Goal: Find contact information: Find contact information

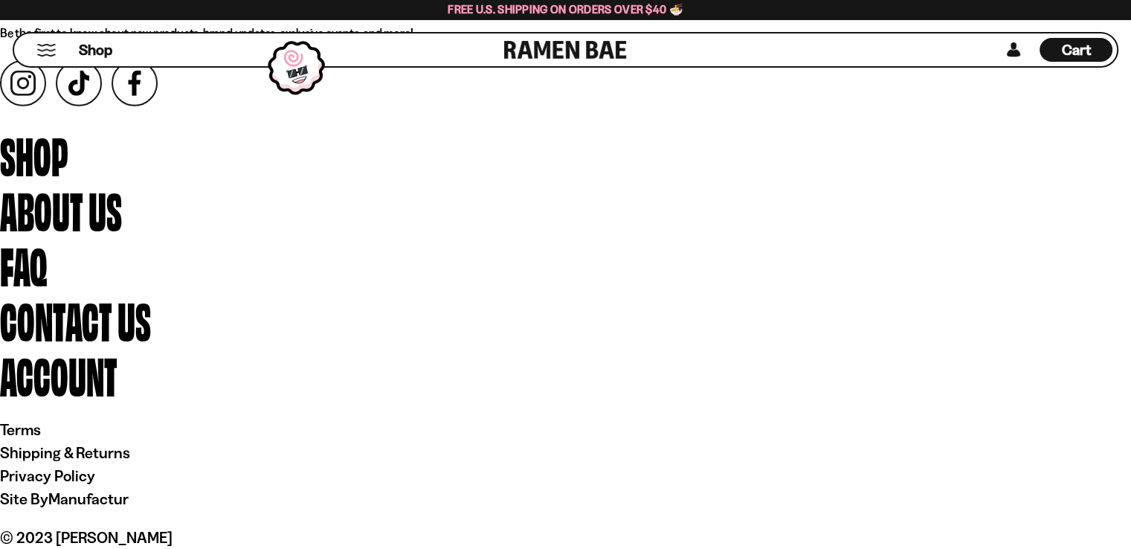
scroll to position [10326, 0]
click at [151, 329] on span "Contact Us" at bounding box center [75, 317] width 151 height 64
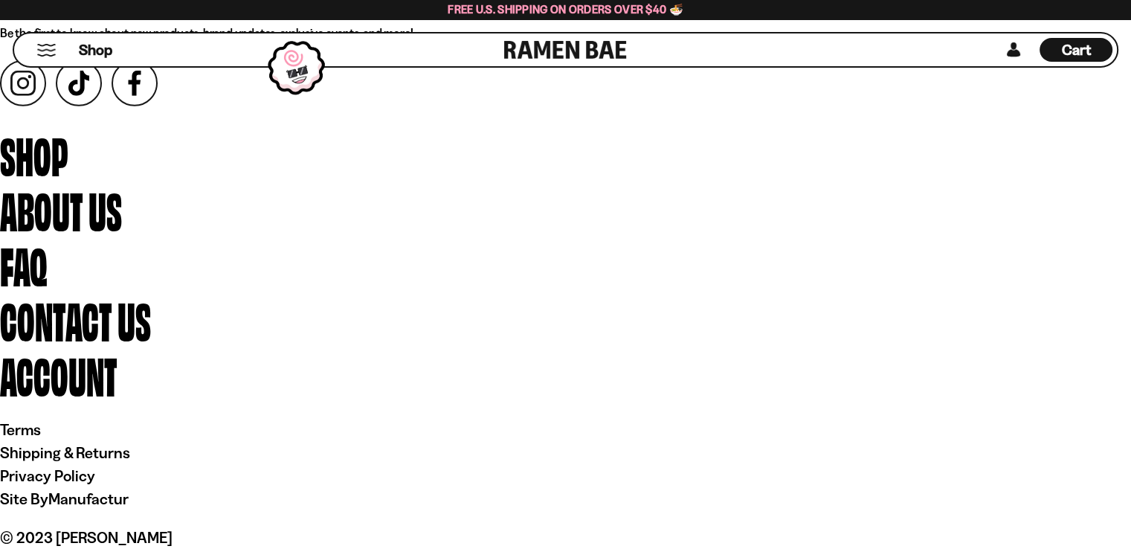
click at [151, 329] on span "Contact Us" at bounding box center [75, 317] width 151 height 64
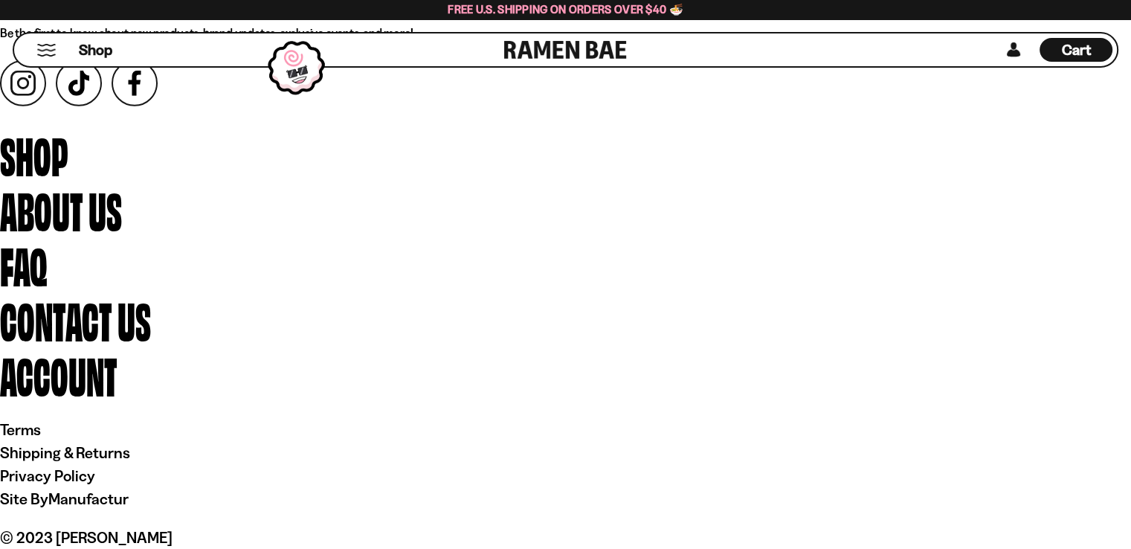
click at [151, 329] on span "Contact Us" at bounding box center [75, 317] width 151 height 64
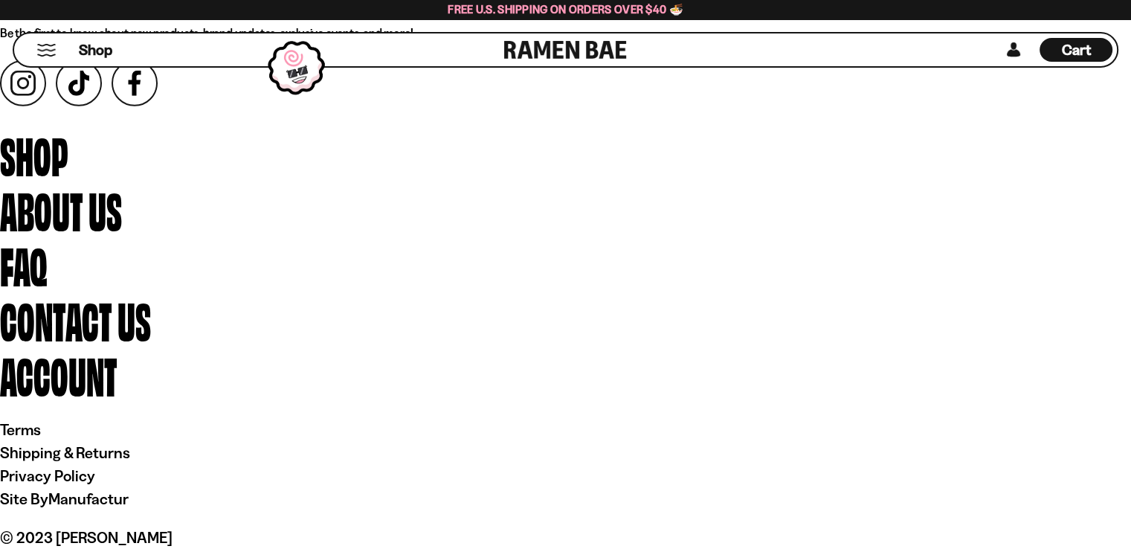
click at [151, 329] on span "Contact Us" at bounding box center [75, 317] width 151 height 64
click at [151, 326] on span "Contact Us" at bounding box center [75, 317] width 151 height 64
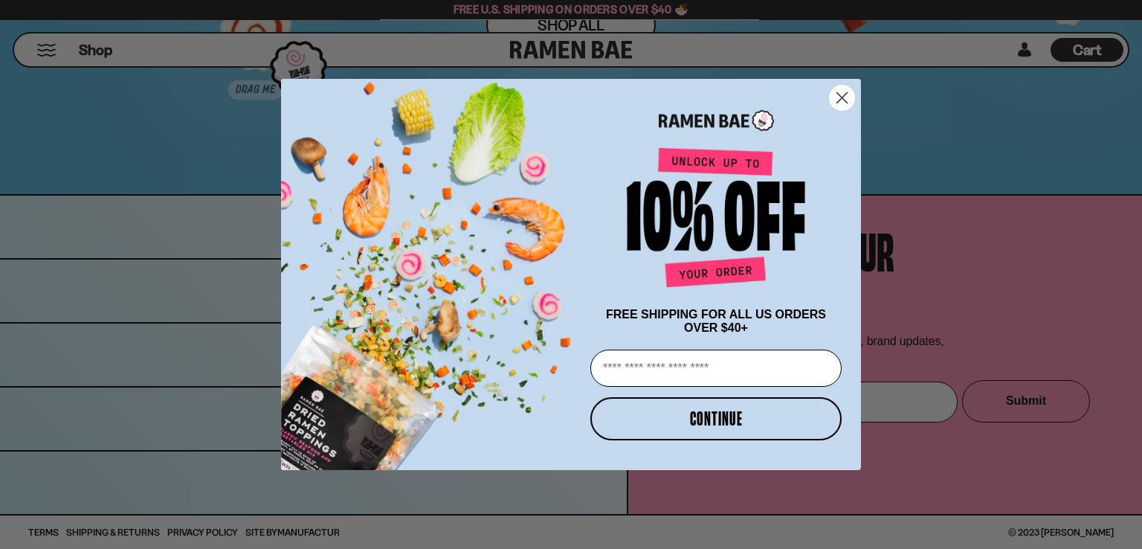
scroll to position [9624, 0]
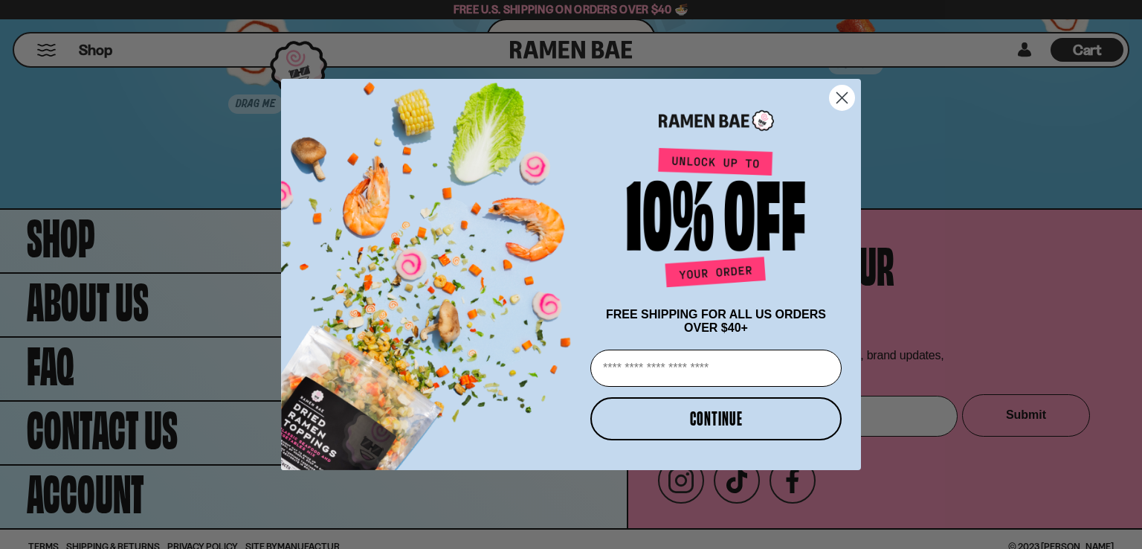
click at [833, 92] on circle "Close dialog" at bounding box center [842, 97] width 25 height 25
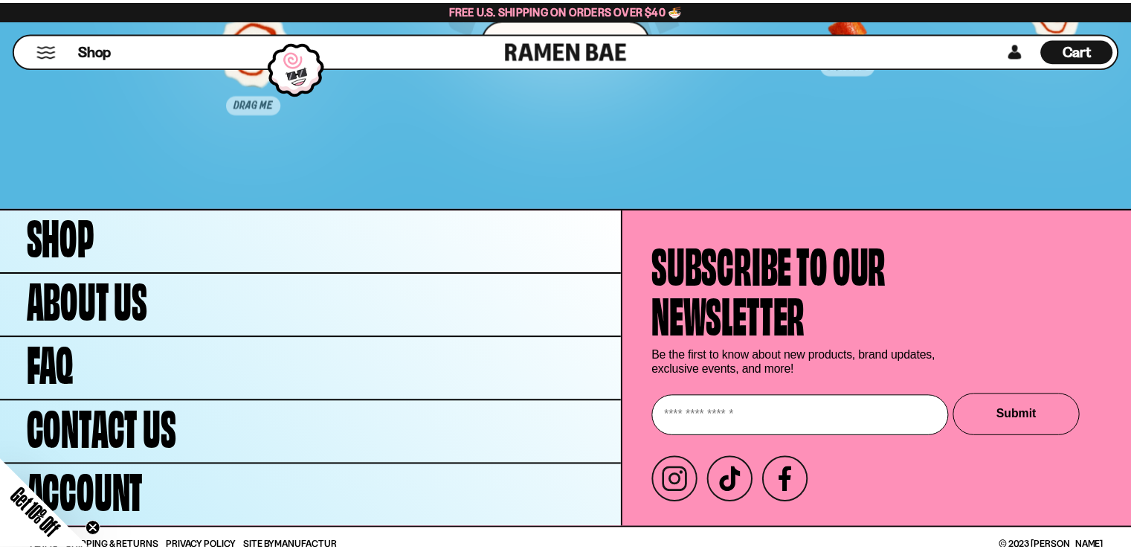
scroll to position [9562, 0]
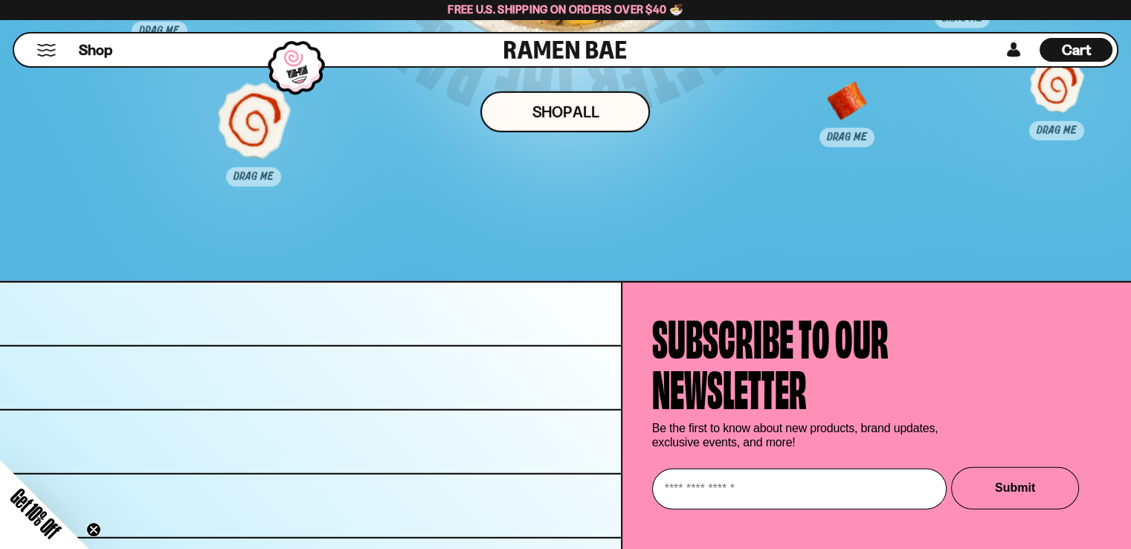
scroll to position [9575, 0]
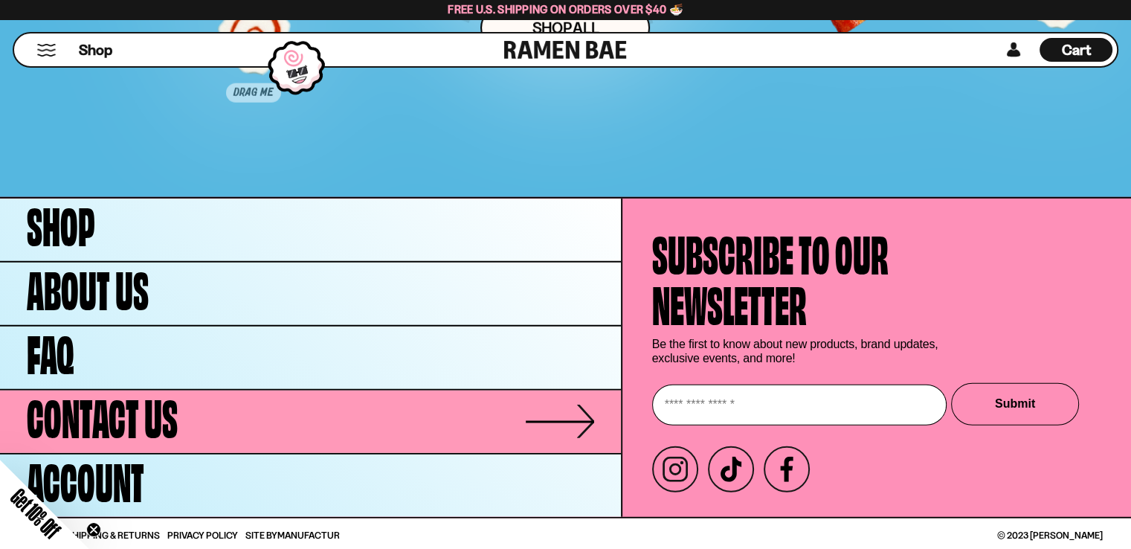
click at [132, 407] on span "Contact Us" at bounding box center [102, 414] width 151 height 51
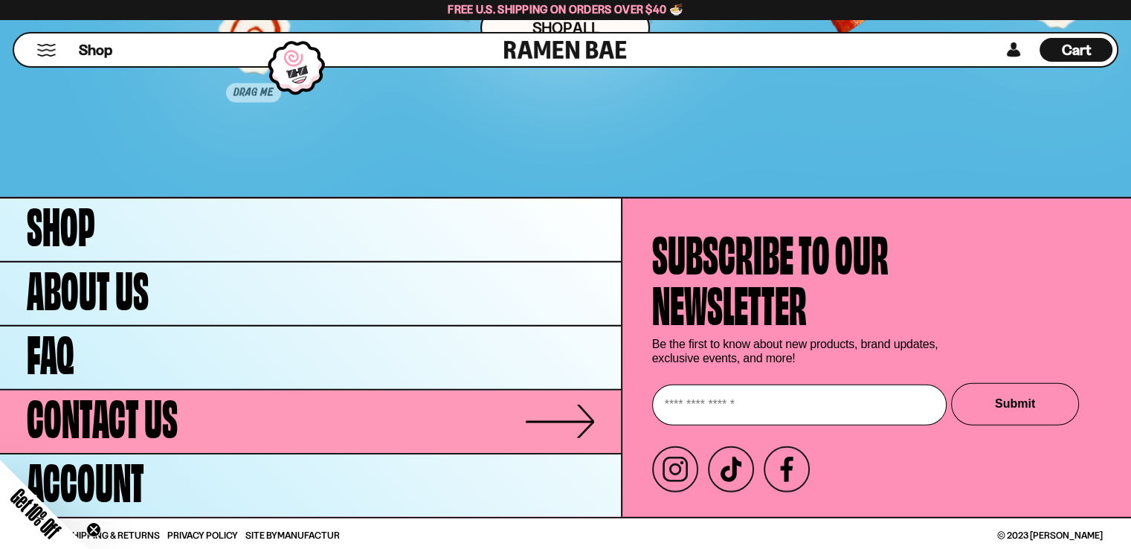
click at [132, 407] on span "Contact Us" at bounding box center [102, 414] width 151 height 51
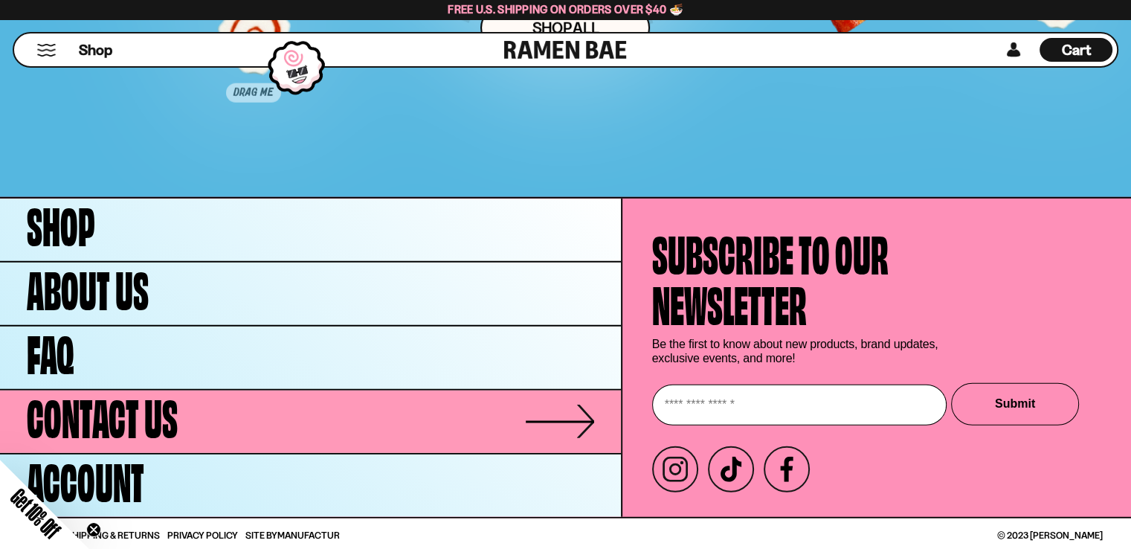
click at [132, 407] on span "Contact Us" at bounding box center [102, 414] width 151 height 51
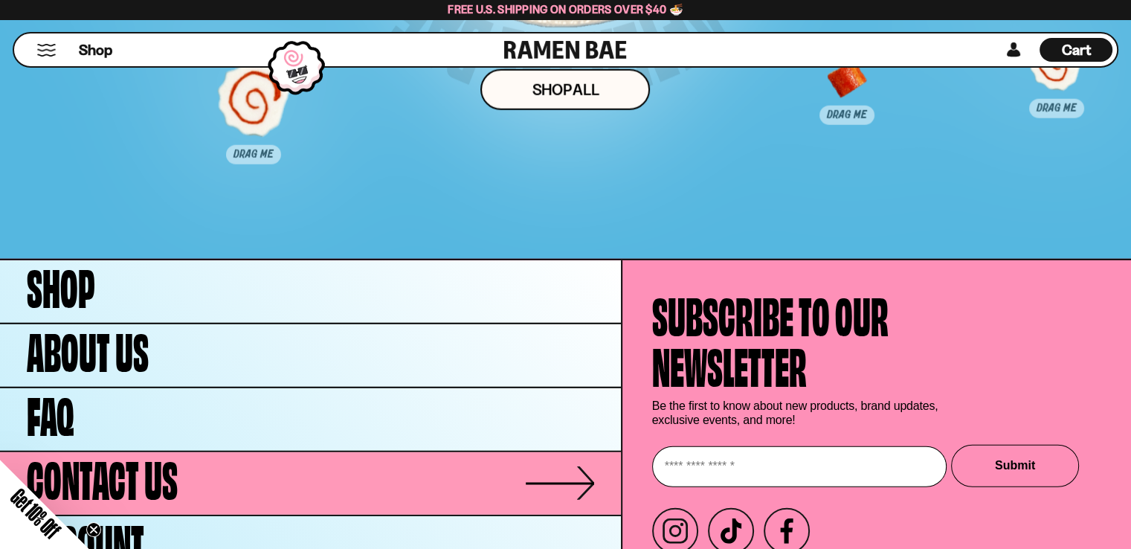
click at [132, 407] on ul "Shop About Us FAQ Contact Us Account" at bounding box center [310, 419] width 621 height 318
click at [120, 486] on span "Contact Us" at bounding box center [102, 475] width 151 height 51
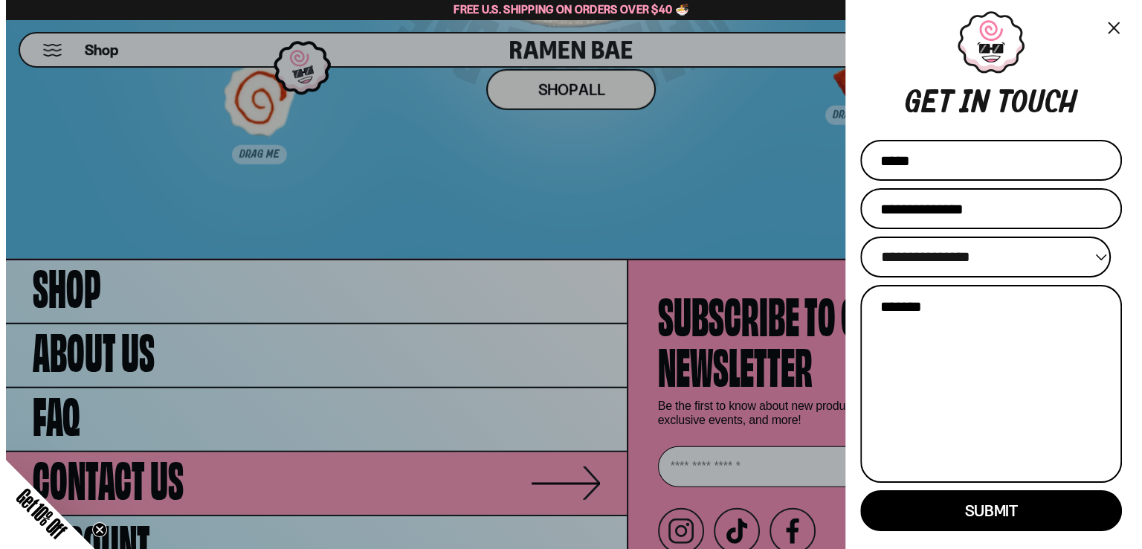
scroll to position [9575, 0]
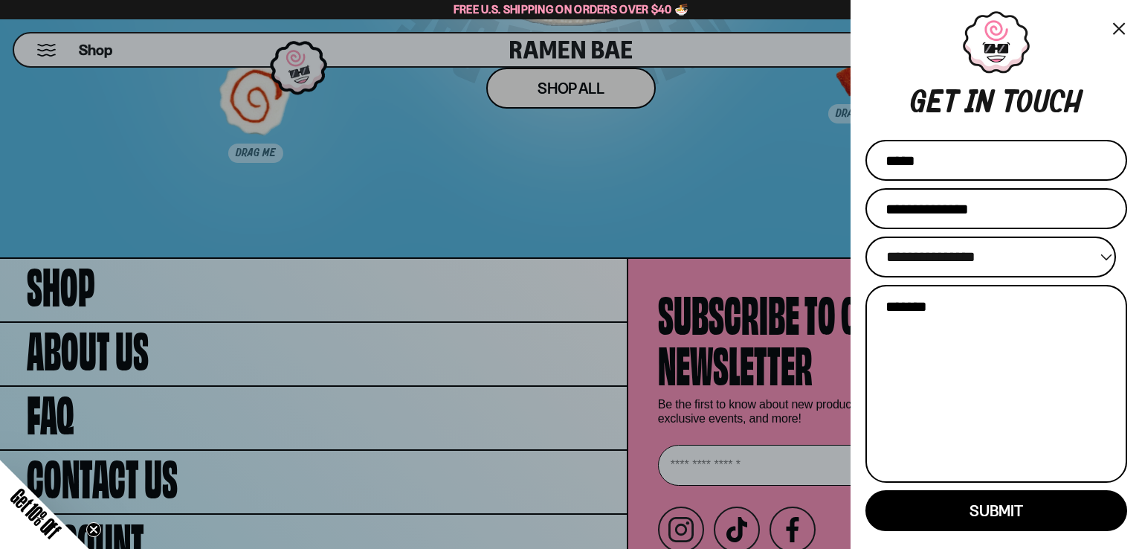
click at [1116, 29] on button "×" at bounding box center [1118, 28] width 17 height 22
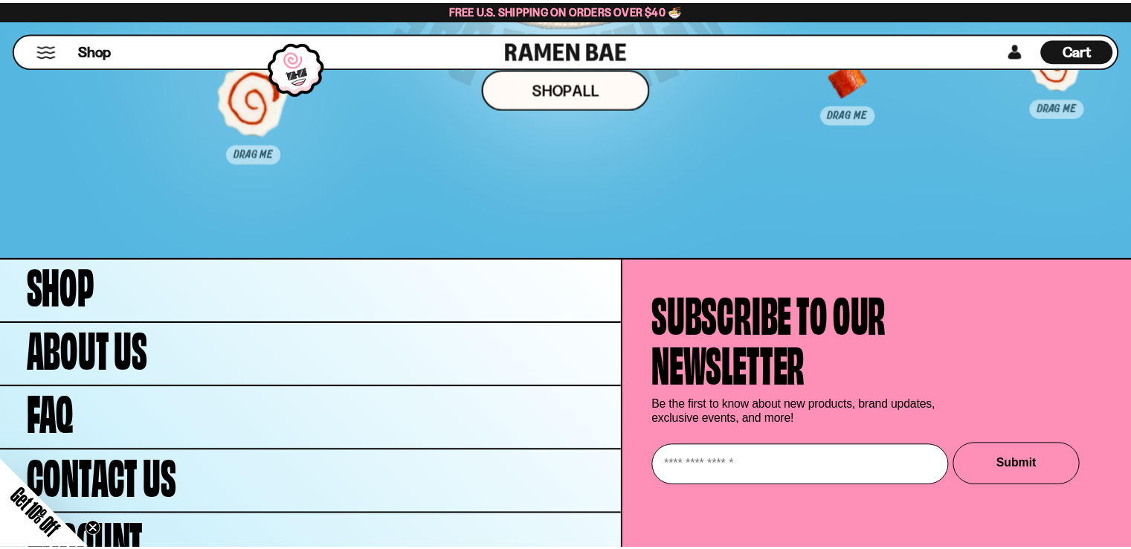
scroll to position [9514, 0]
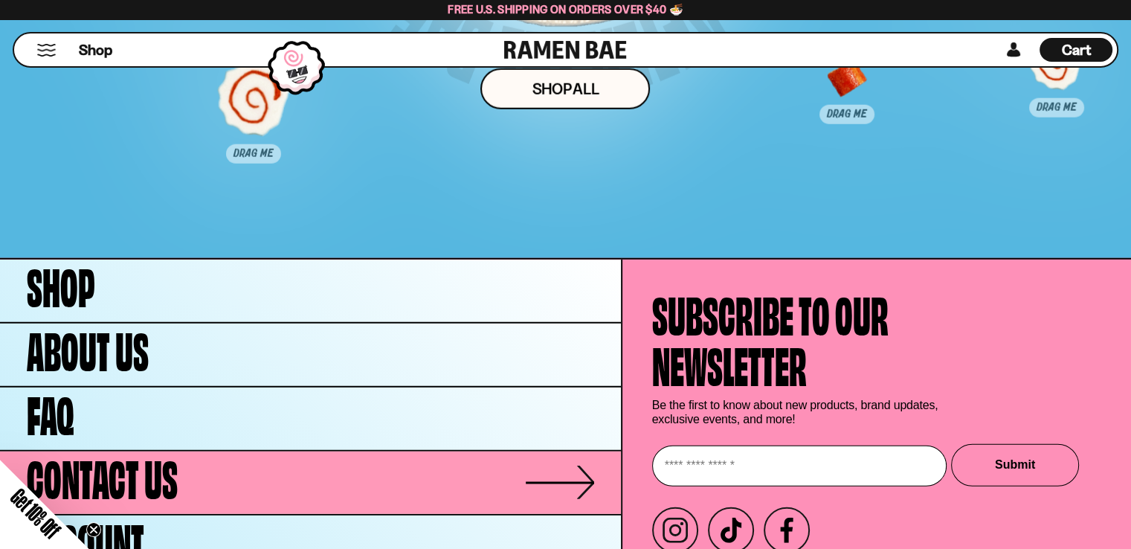
click at [575, 480] on link "Contact Us" at bounding box center [310, 482] width 621 height 62
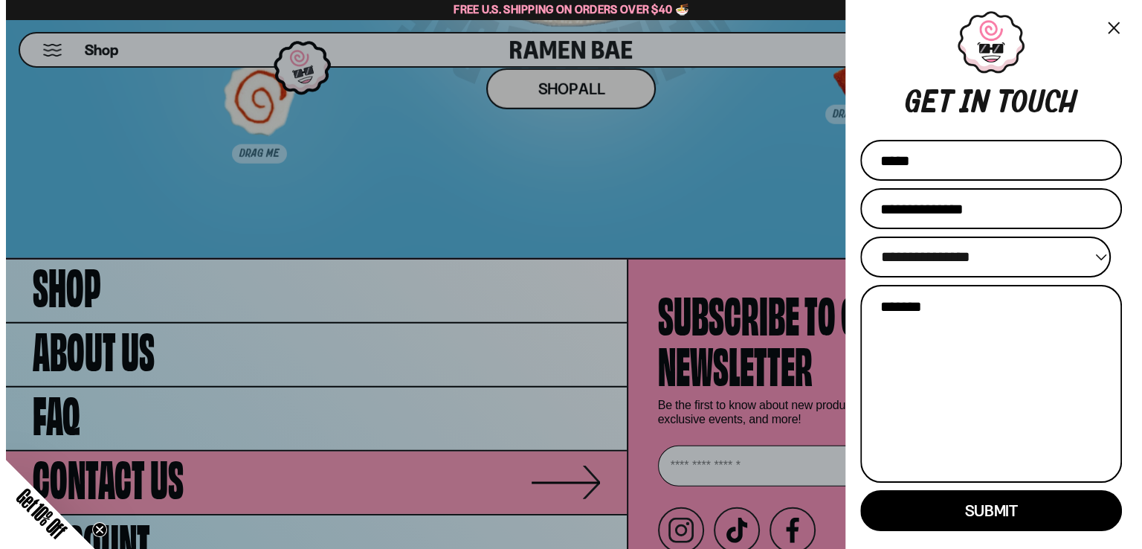
scroll to position [9575, 0]
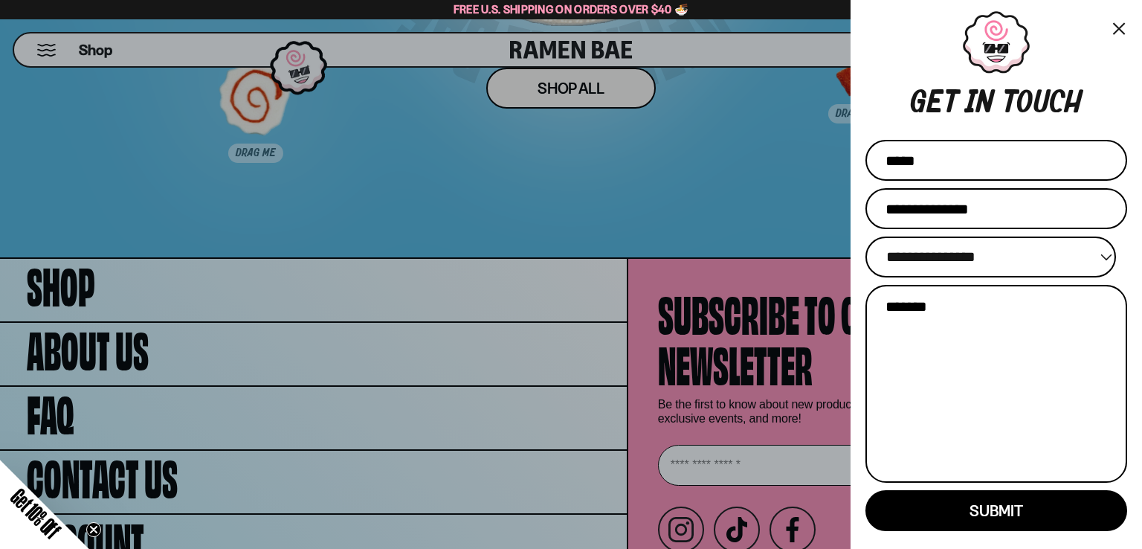
click at [1115, 25] on button "×" at bounding box center [1118, 28] width 17 height 22
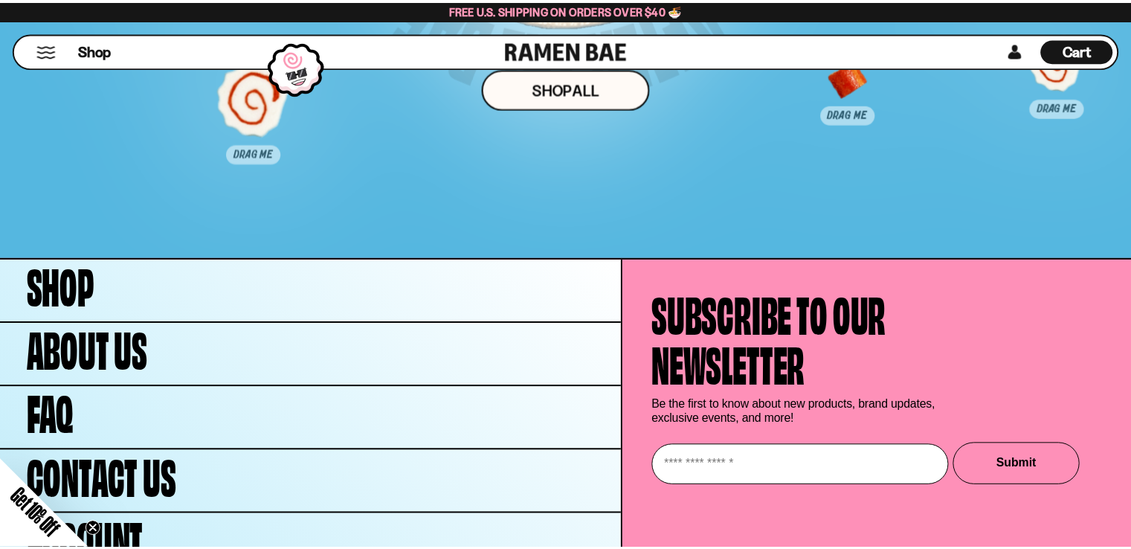
scroll to position [9514, 0]
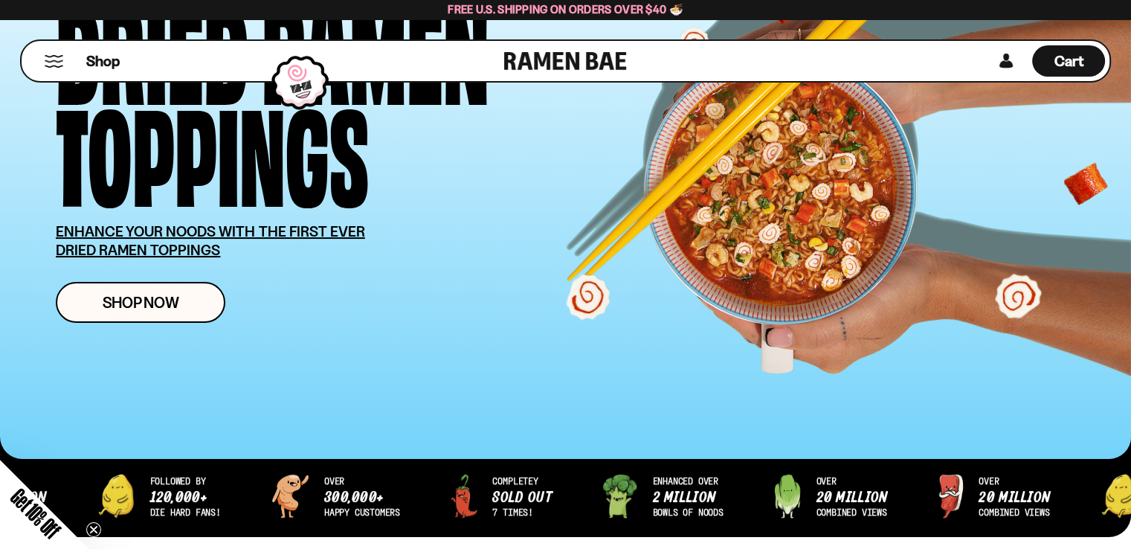
scroll to position [0, 0]
